Goal: Transaction & Acquisition: Purchase product/service

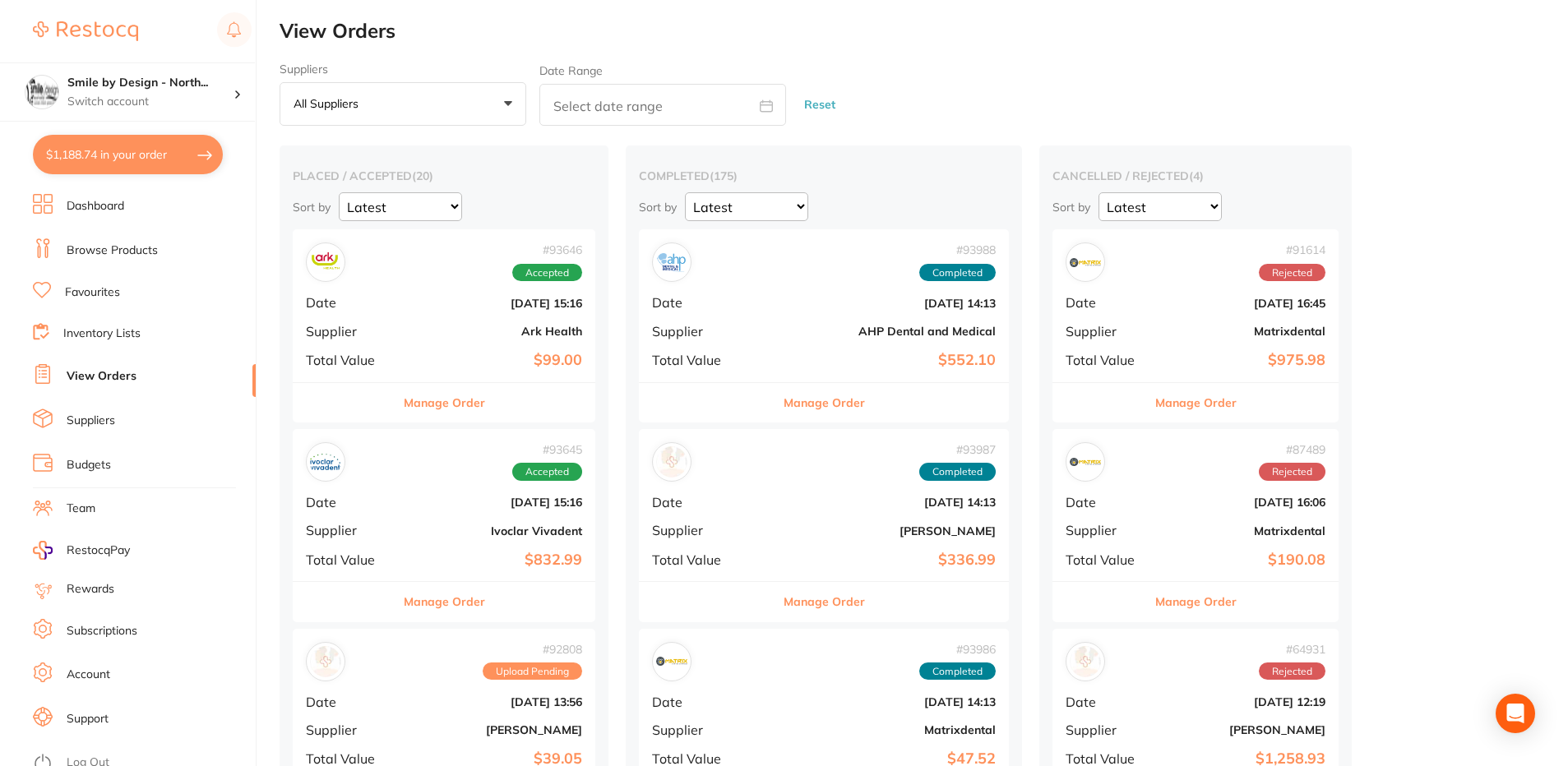
click at [146, 248] on link "Browse Products" at bounding box center [112, 251] width 91 height 17
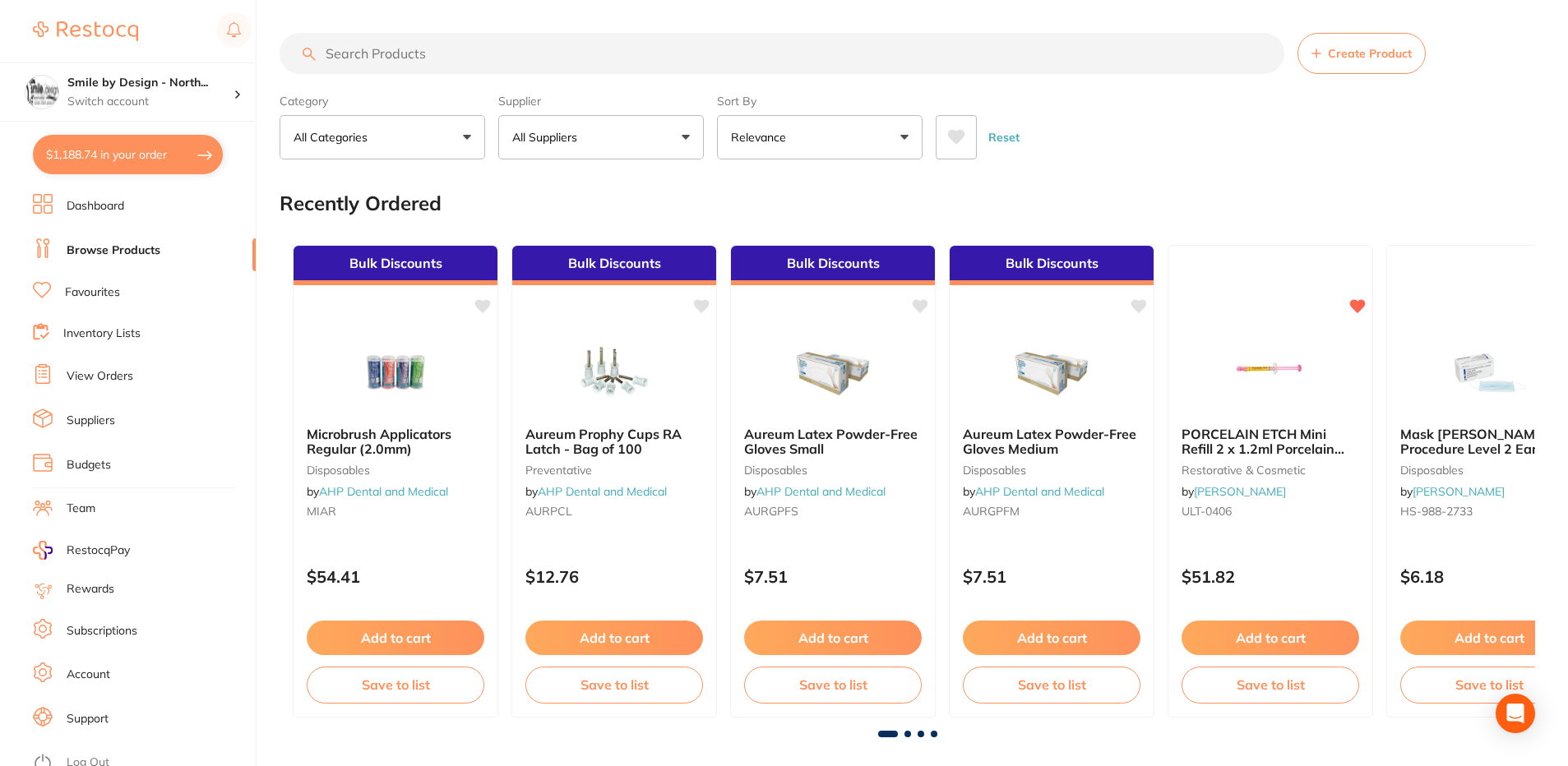
click at [458, 58] on input "search" at bounding box center [782, 53] width 1005 height 41
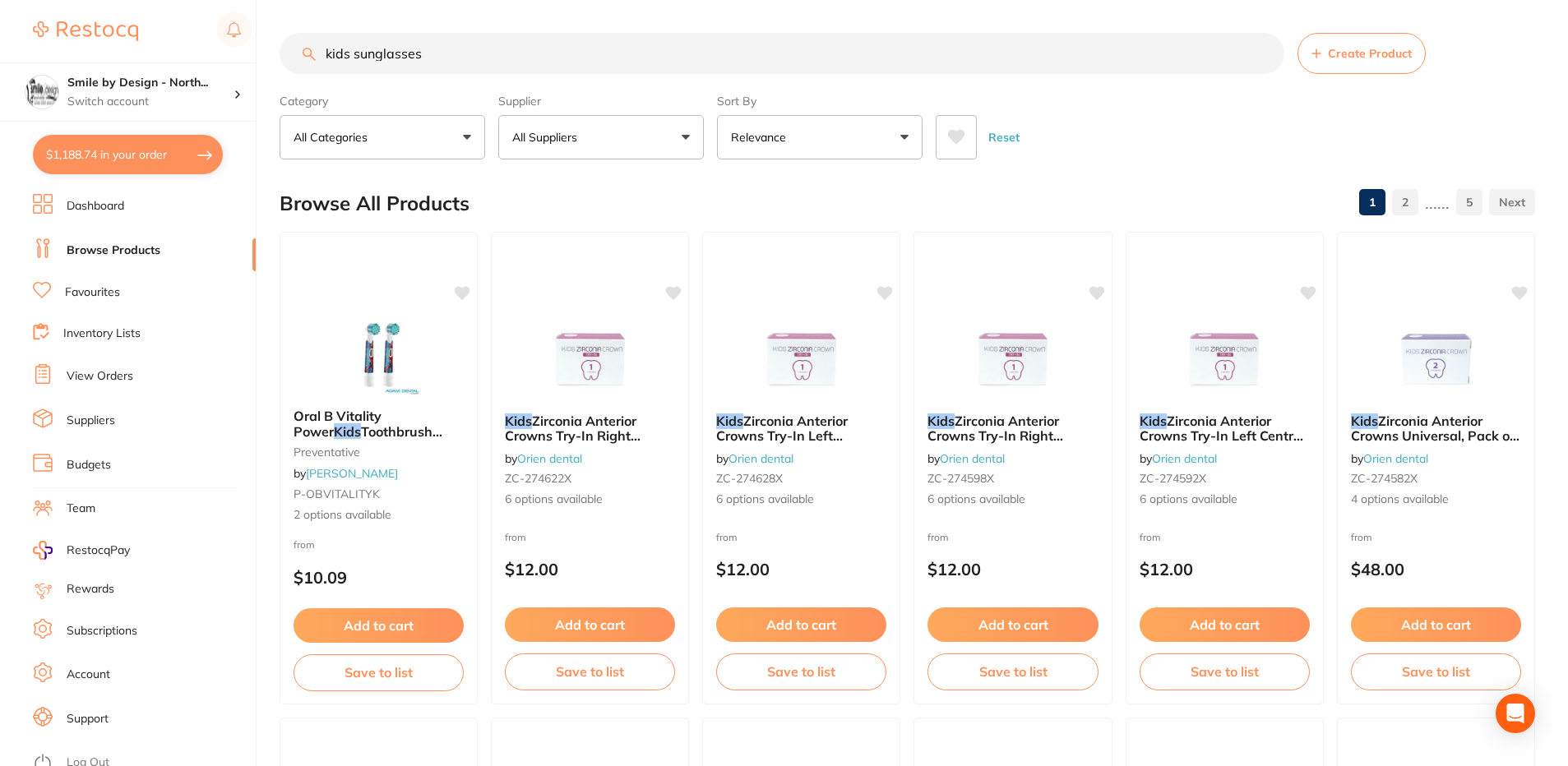
drag, startPoint x: 354, startPoint y: 53, endPoint x: 267, endPoint y: 62, distance: 87.5
click at [267, 62] on div "$1,188.74 Smile by Design - North... Switch account Smile by Design Smile by De…" at bounding box center [784, 383] width 1568 height 766
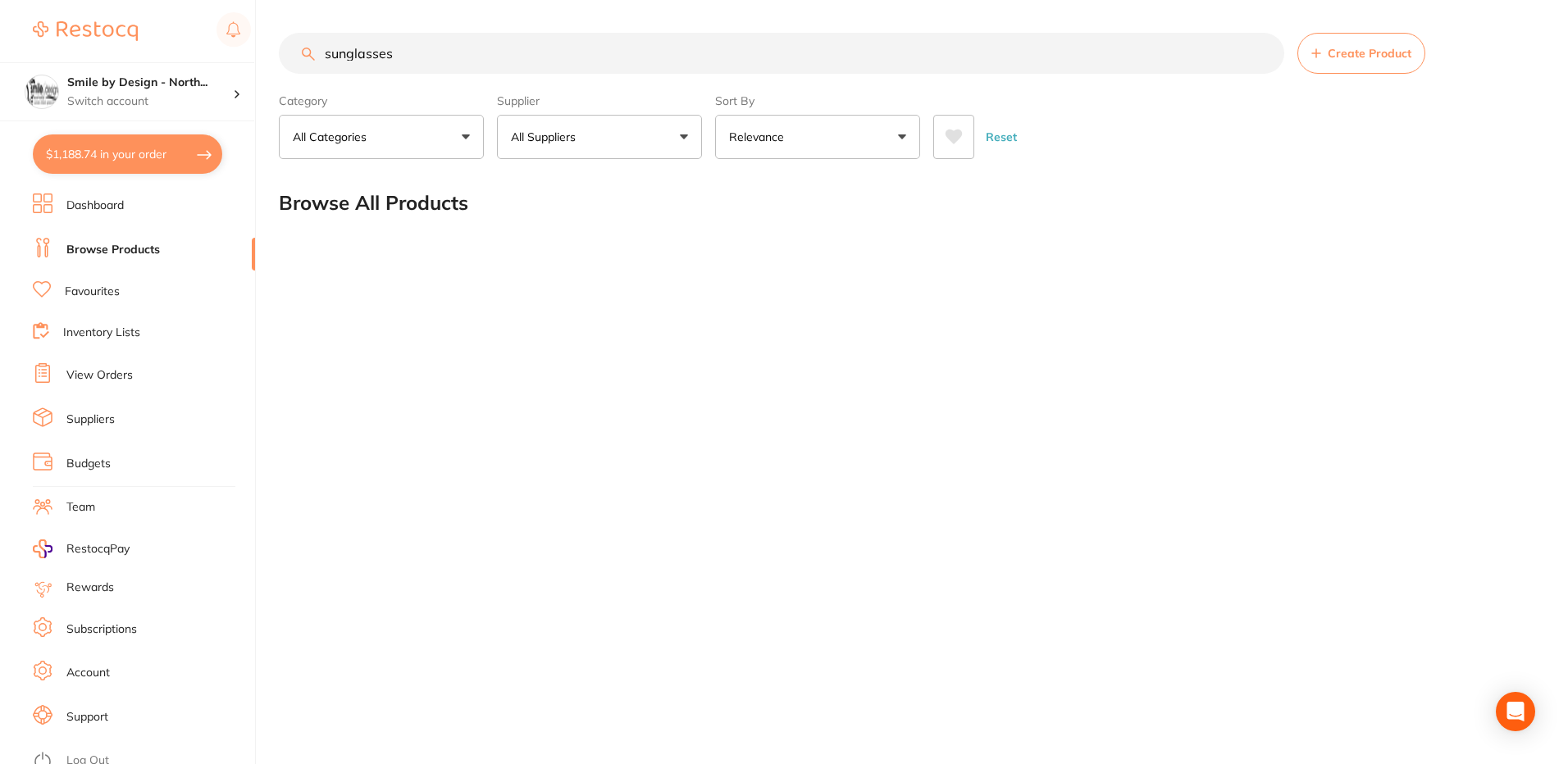
drag, startPoint x: 407, startPoint y: 59, endPoint x: 289, endPoint y: 45, distance: 118.8
click at [289, 45] on input "sunglasses" at bounding box center [781, 53] width 1006 height 41
type input "eye protection"
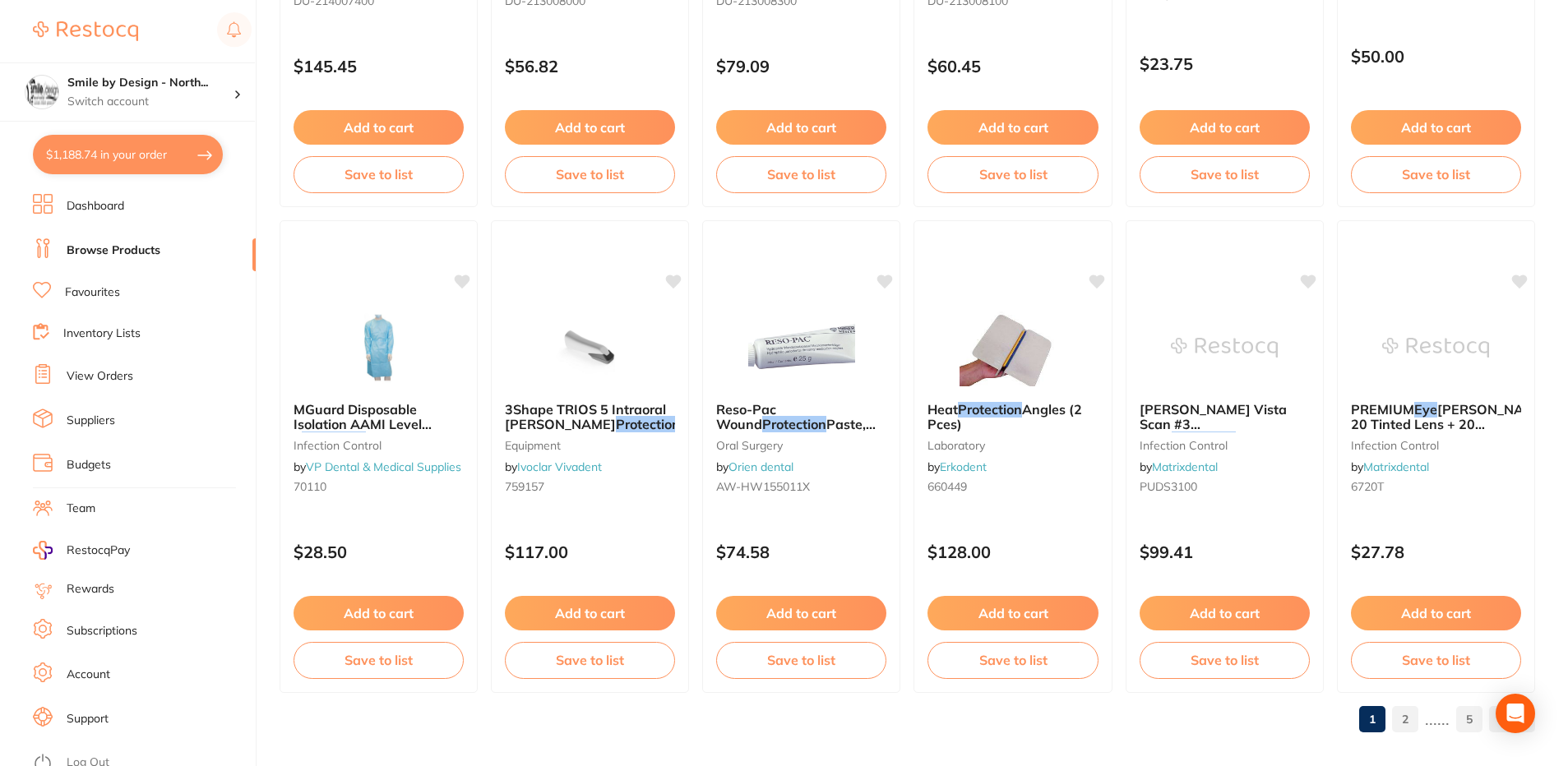
scroll to position [3911, 0]
